Goal: Transaction & Acquisition: Purchase product/service

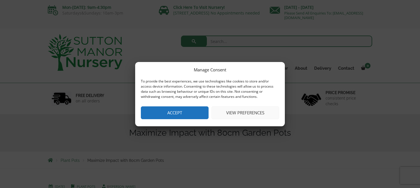
click at [192, 115] on button "Accept" at bounding box center [175, 112] width 68 height 13
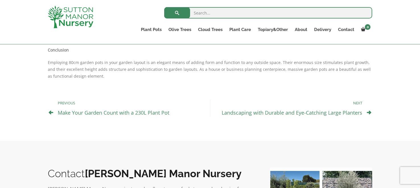
scroll to position [386, 0]
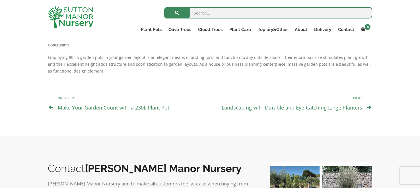
click at [123, 104] on link "Make Your Garden Count with a 230L Plant Pot" at bounding box center [113, 107] width 111 height 7
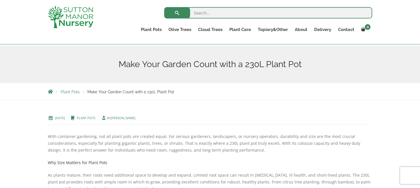
scroll to position [62, 0]
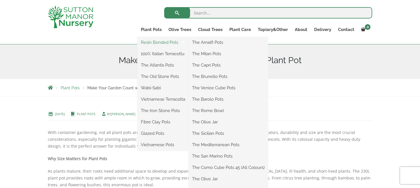
click at [150, 42] on link "Resin Bonded Pots" at bounding box center [162, 42] width 51 height 9
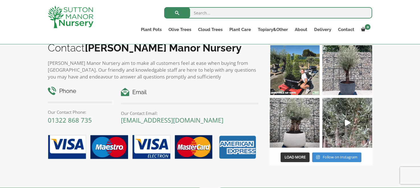
scroll to position [978, 0]
